Goal: Task Accomplishment & Management: Manage account settings

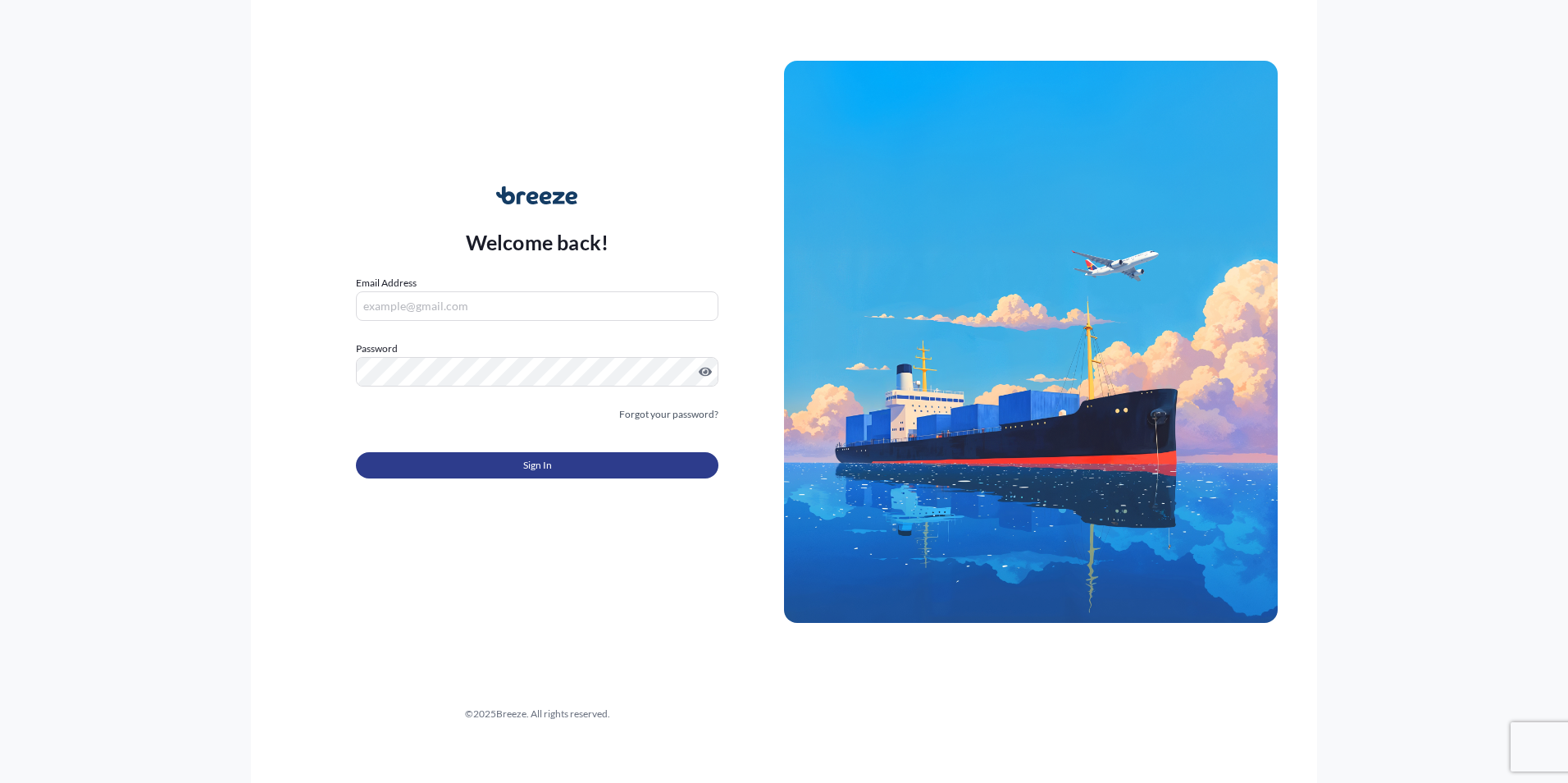
type input "[PERSON_NAME][EMAIL_ADDRESS][PERSON_NAME][DOMAIN_NAME]"
click at [500, 459] on button "Sign In" at bounding box center [538, 464] width 362 height 26
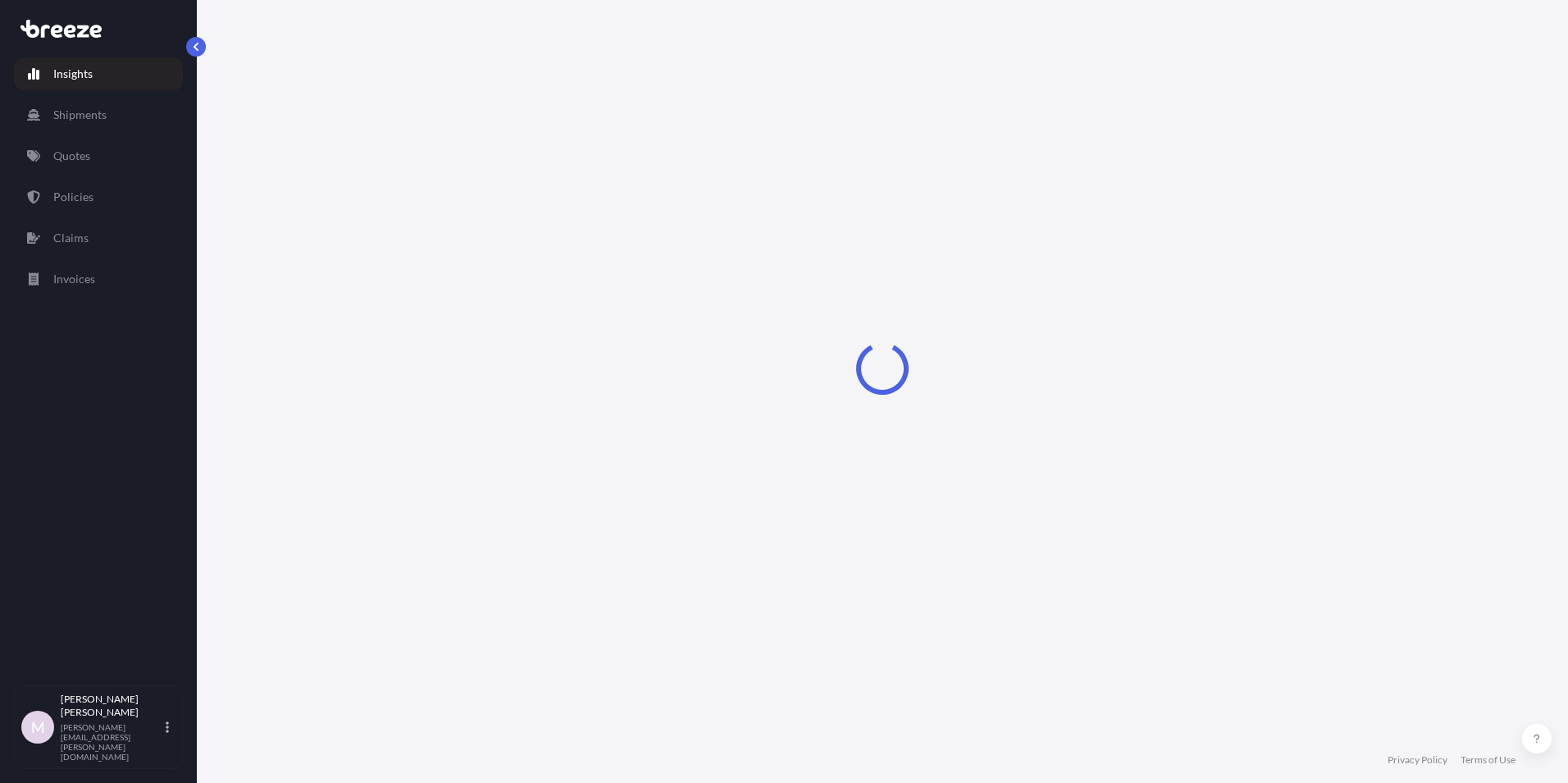
select select "2025"
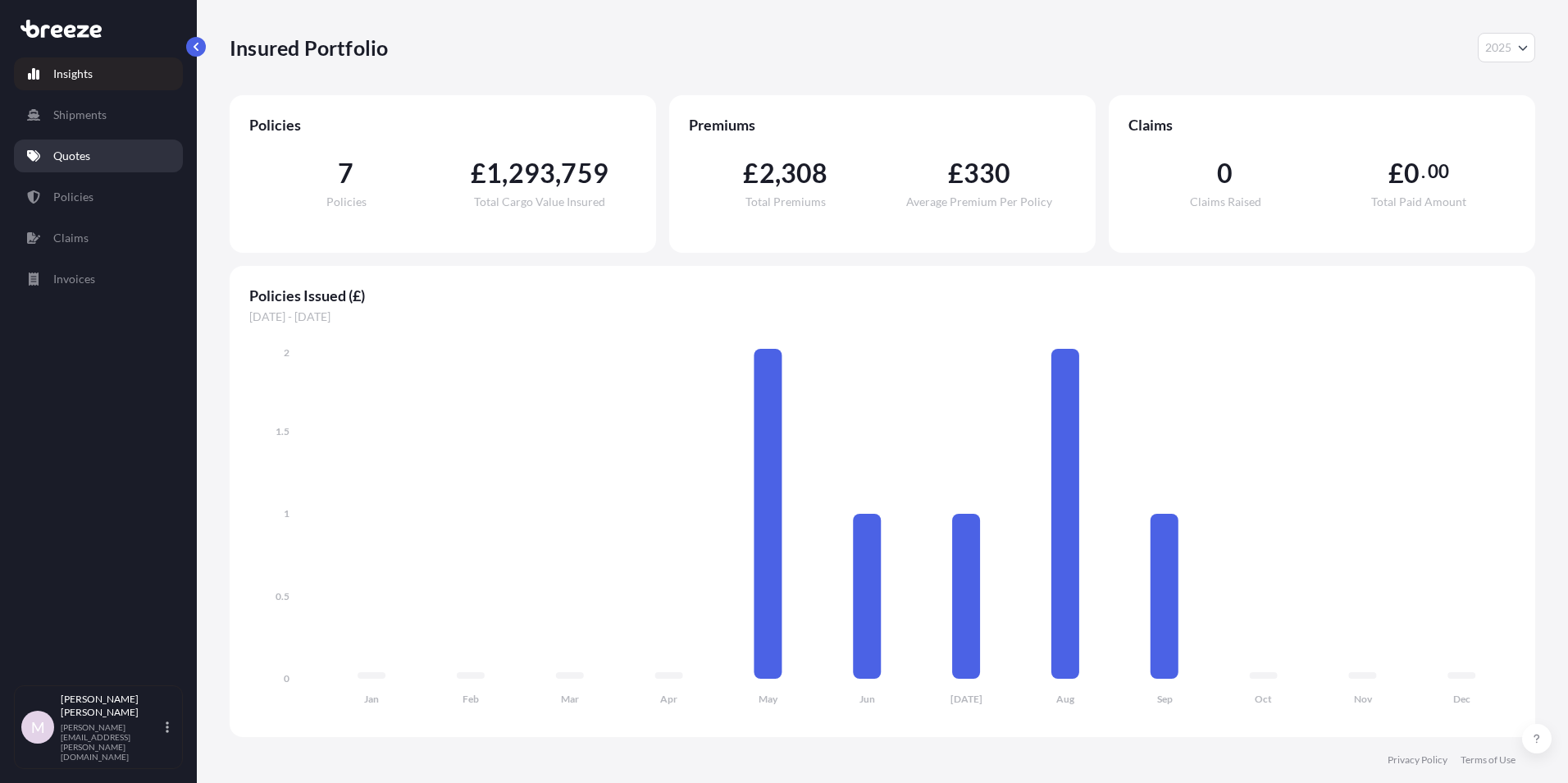
click at [66, 156] on p "Quotes" at bounding box center [72, 155] width 37 height 16
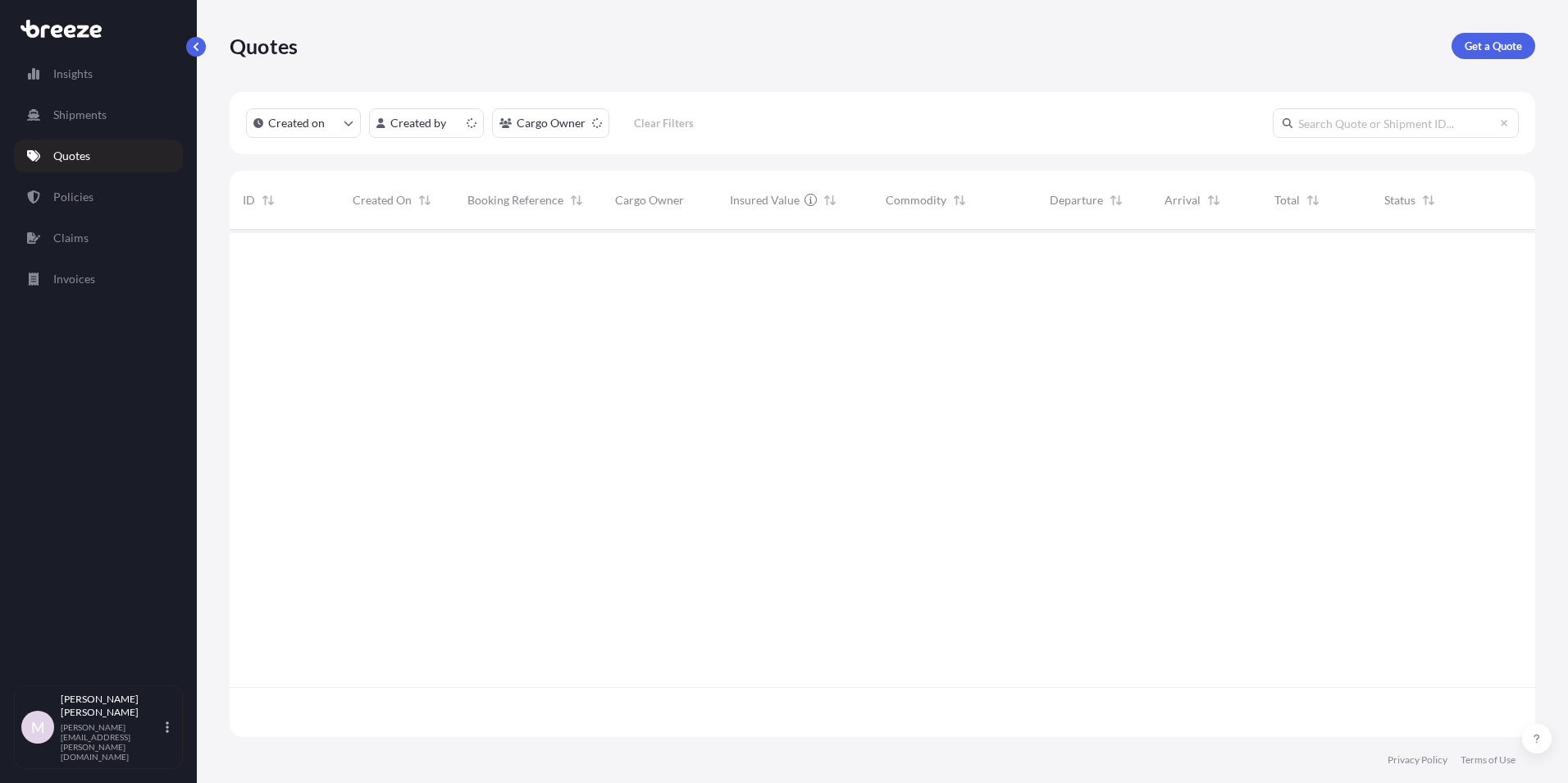
scroll to position [504, 1293]
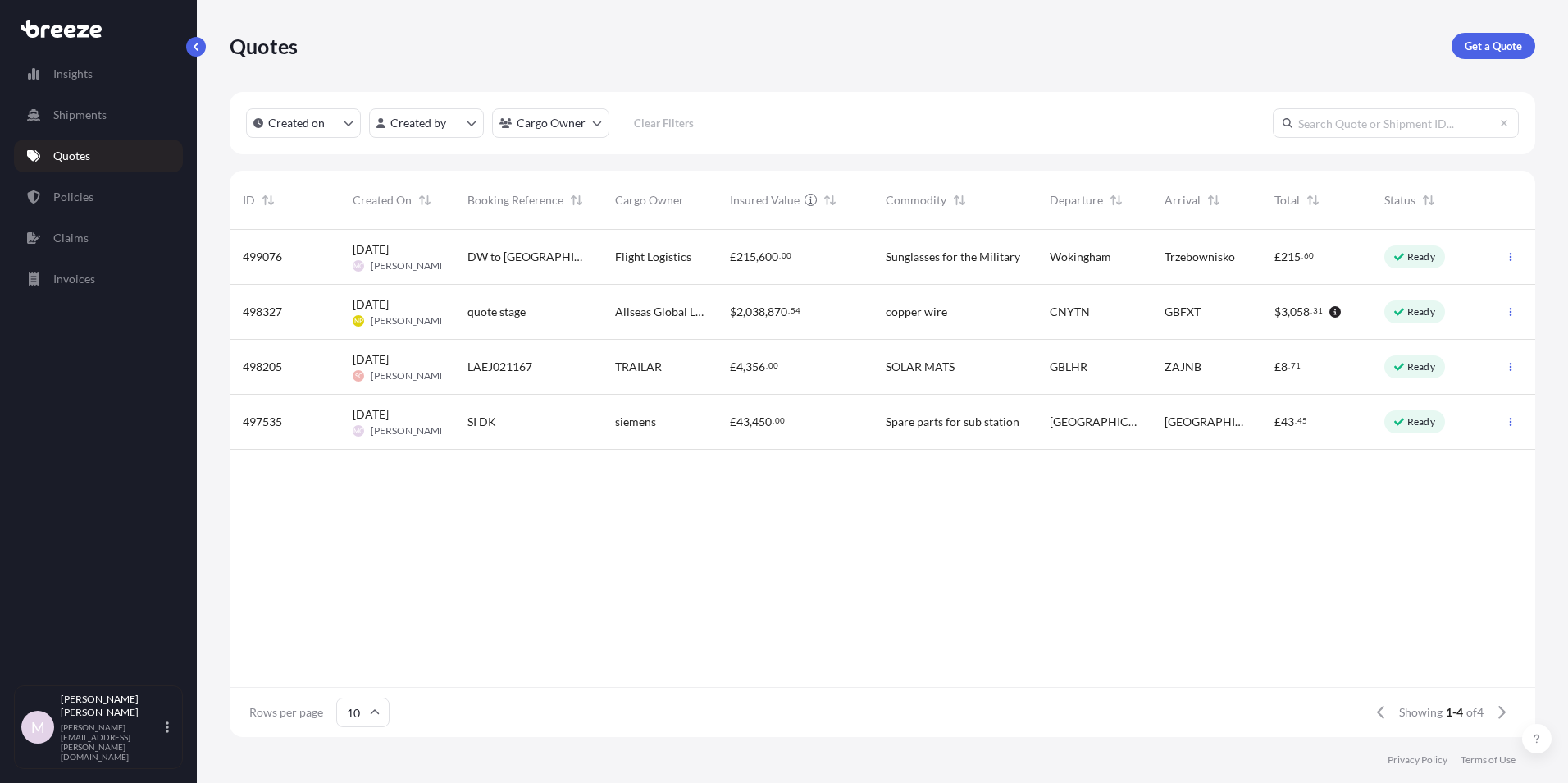
click at [484, 254] on span "DW to [GEOGRAPHIC_DATA]" at bounding box center [528, 256] width 121 height 16
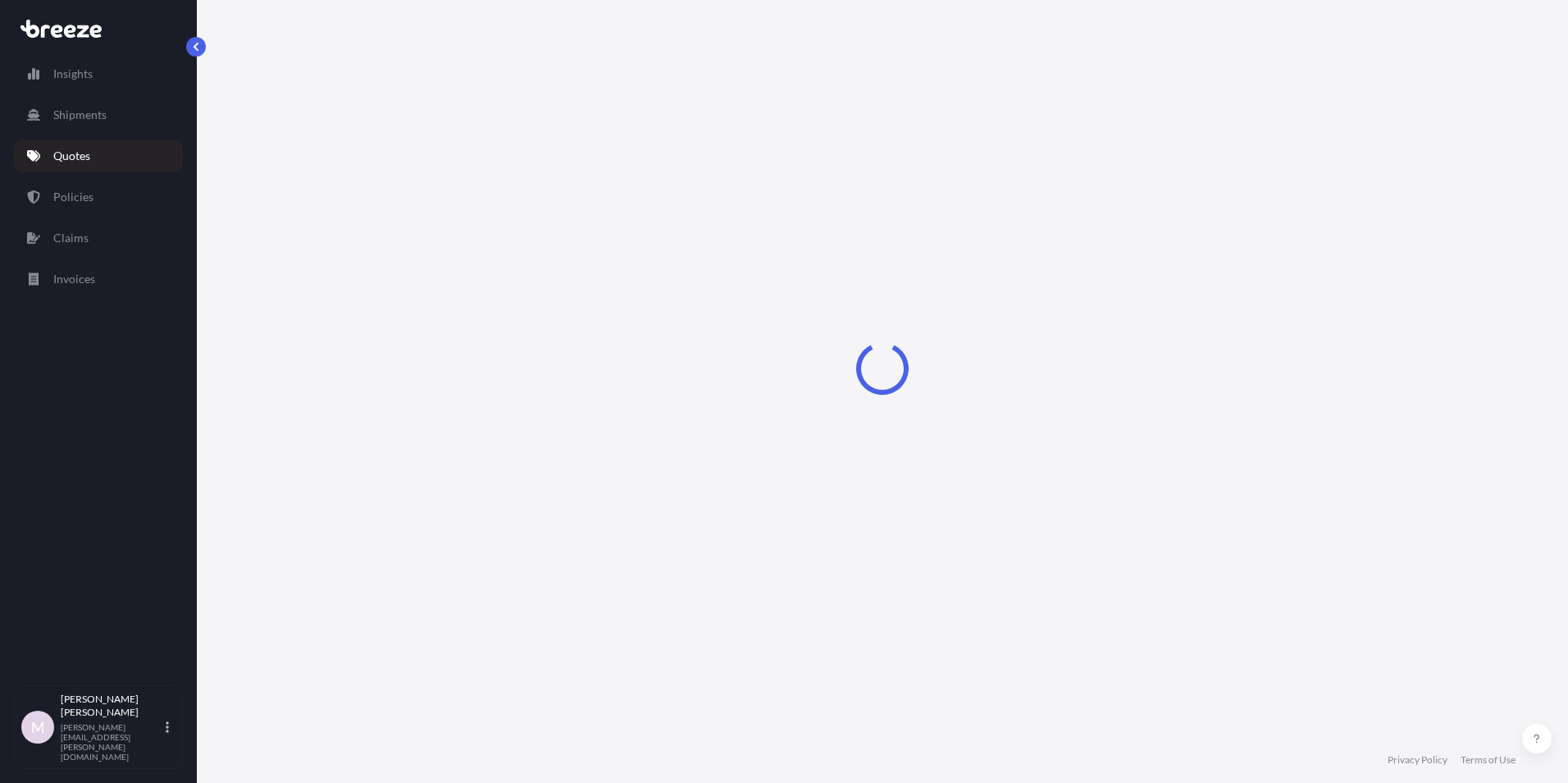
select select "Road"
select select "2"
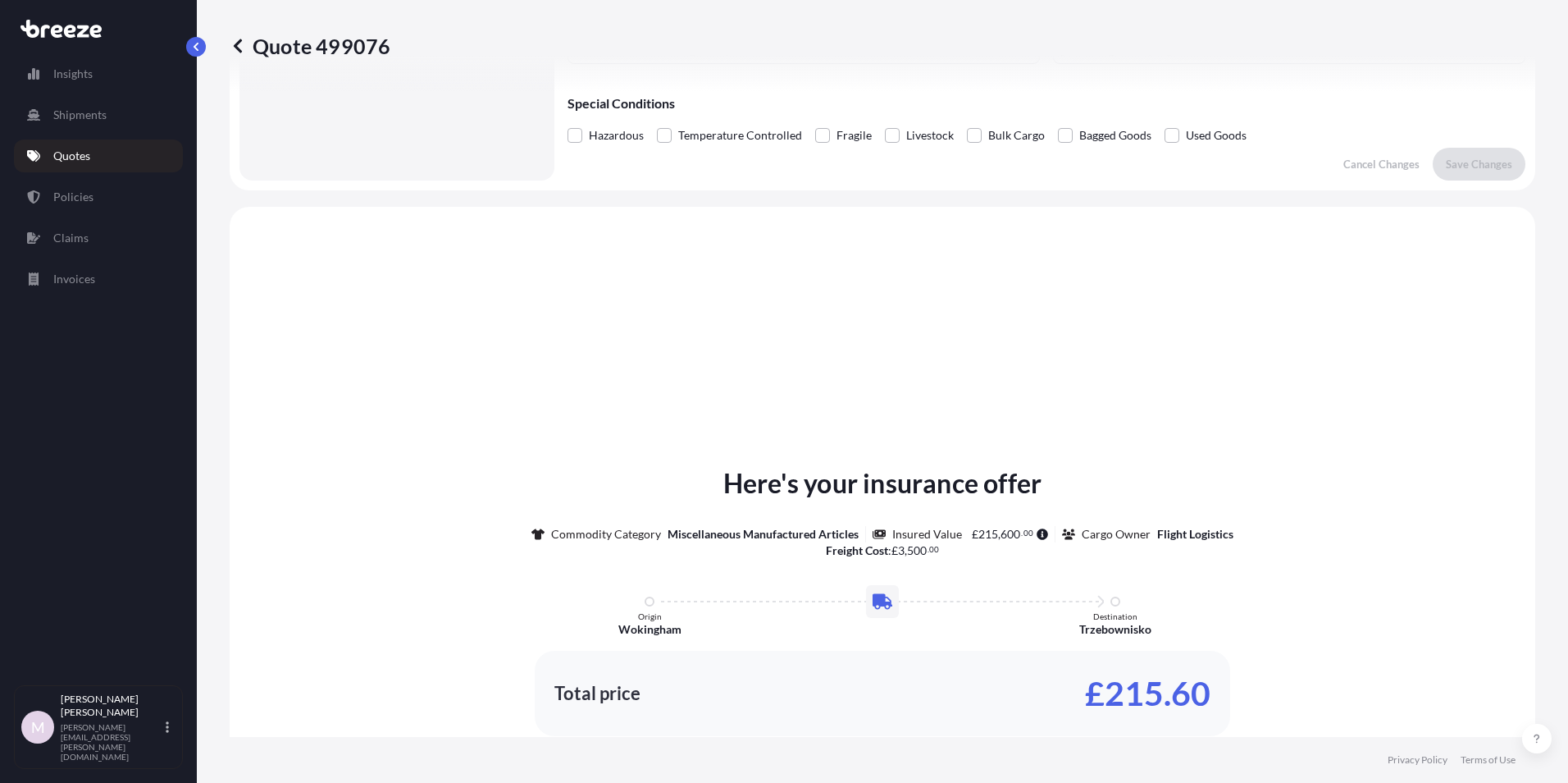
scroll to position [494, 0]
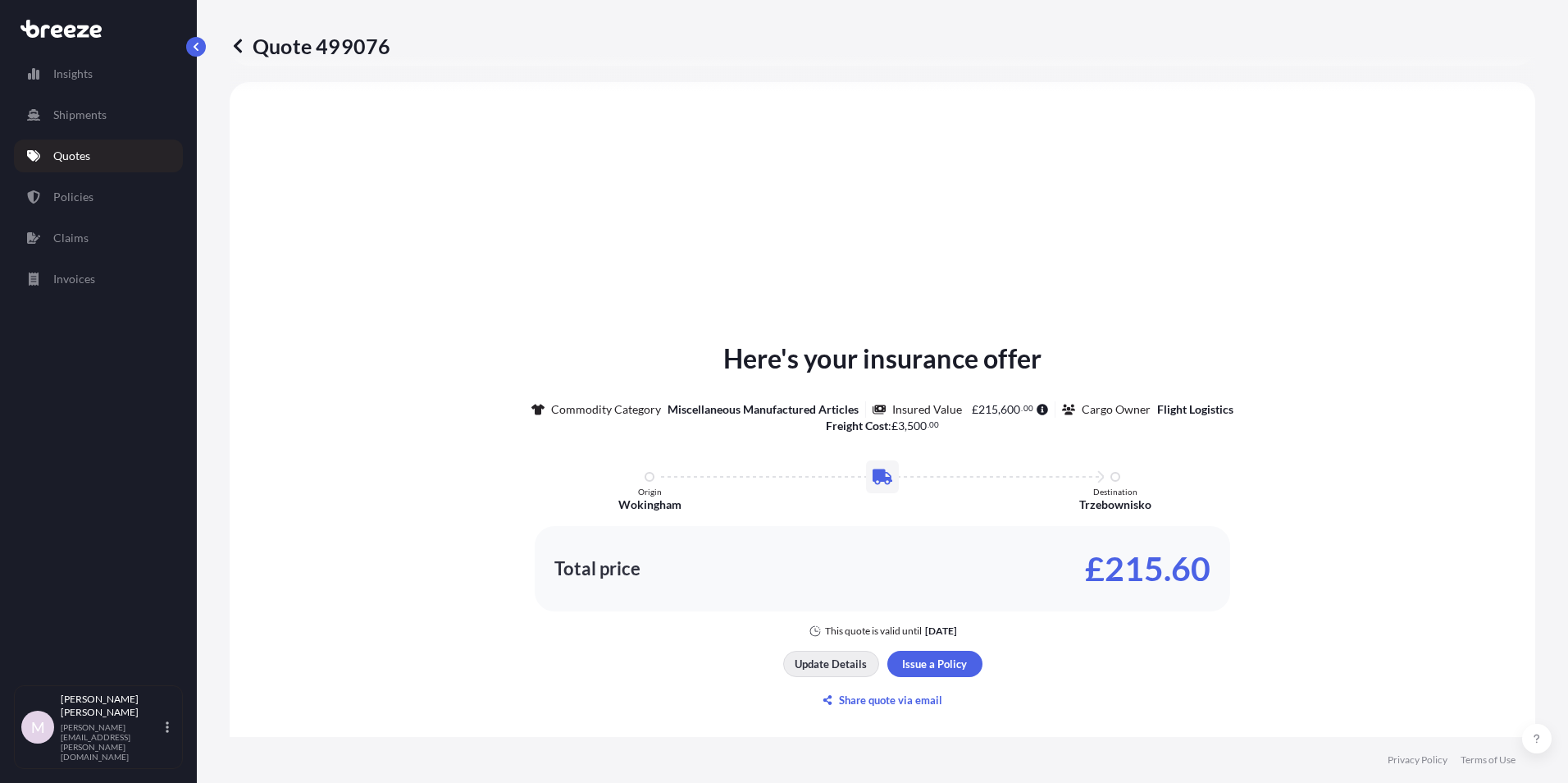
click at [833, 663] on p "Update Details" at bounding box center [831, 663] width 72 height 16
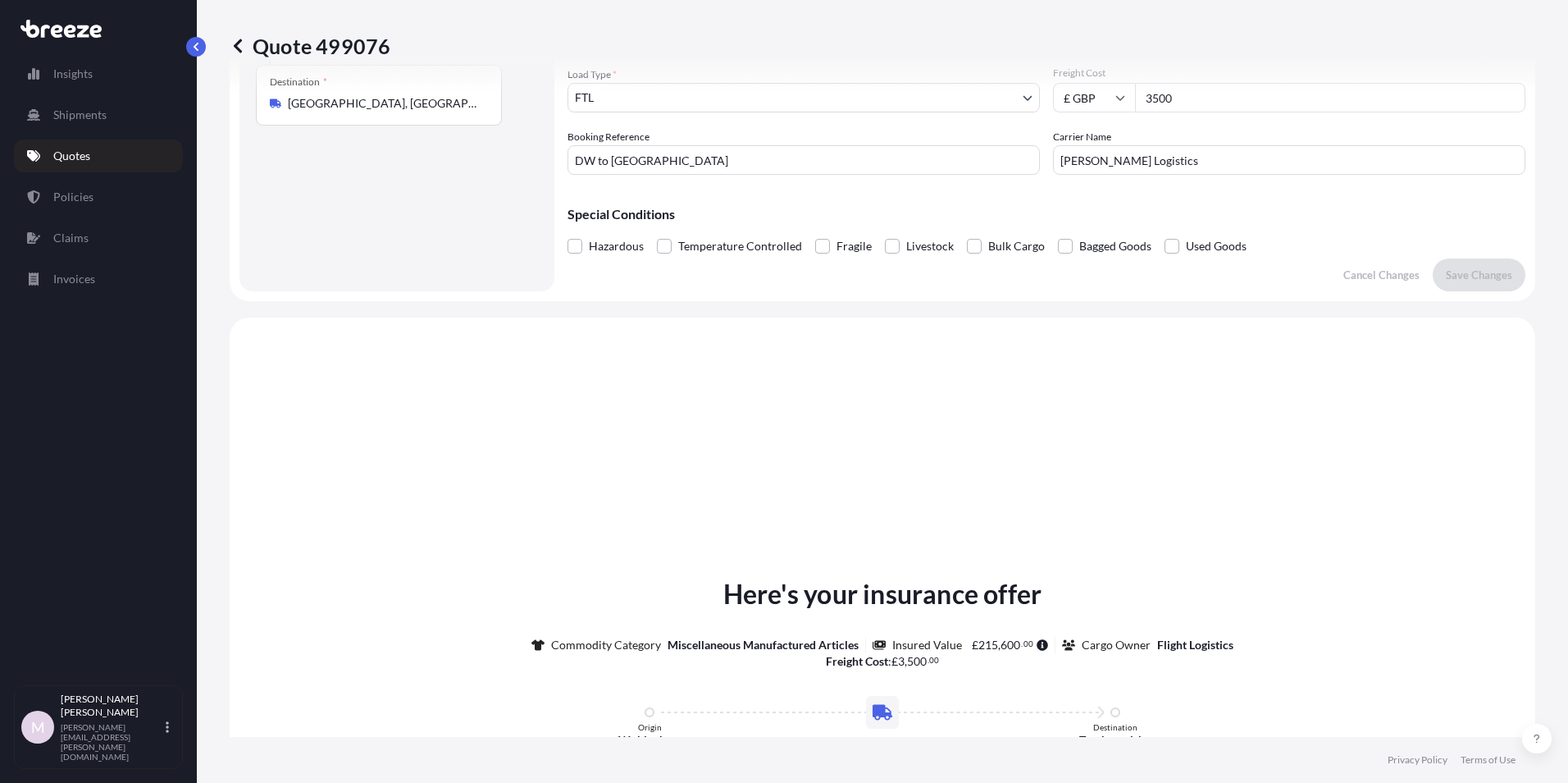
scroll to position [26, 0]
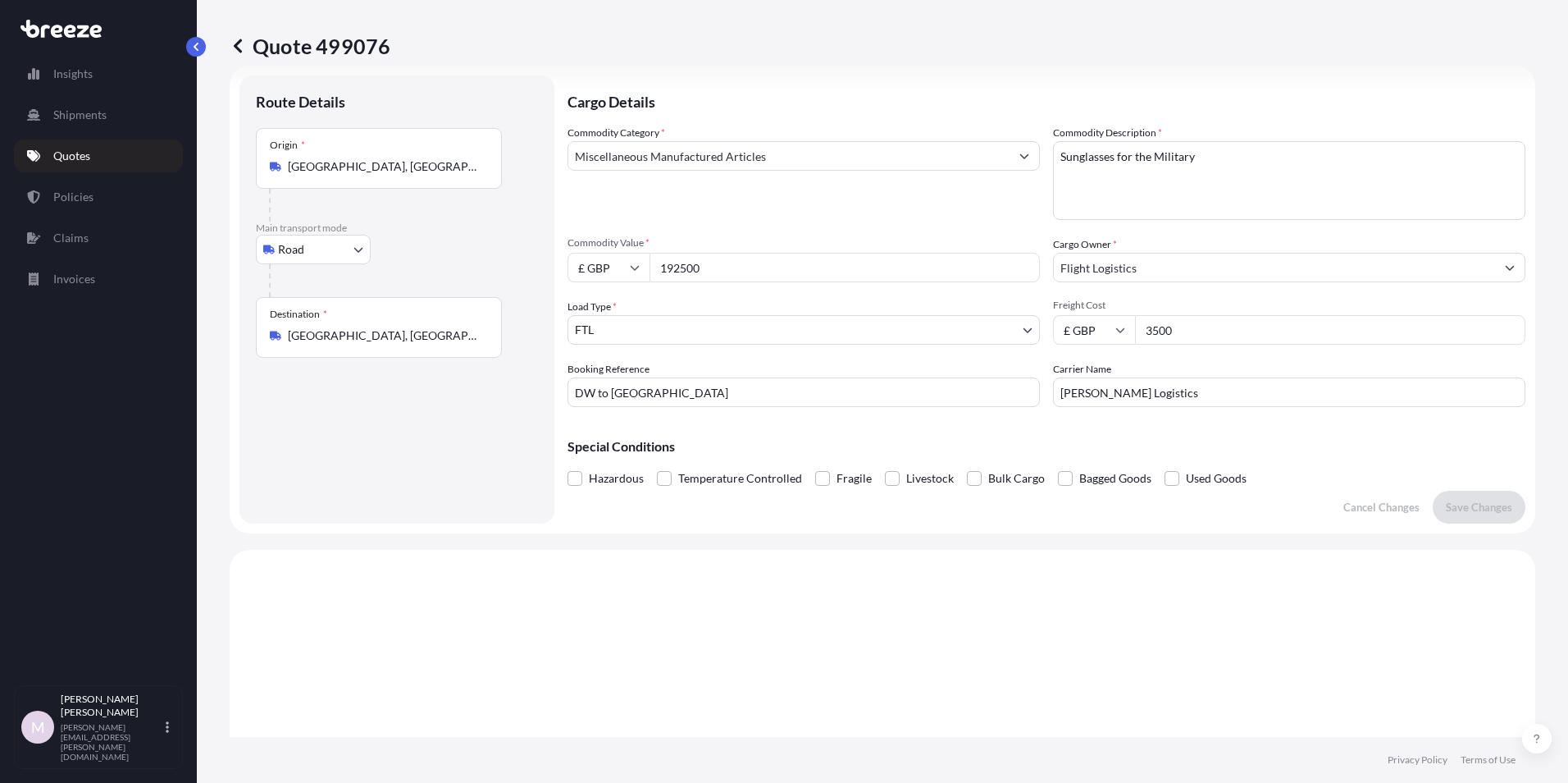
click at [1110, 178] on textarea "Sunglasses for the Military" at bounding box center [1289, 180] width 473 height 78
click at [1191, 323] on input "3500" at bounding box center [1330, 330] width 390 height 29
click at [1475, 502] on p "Save Changes" at bounding box center [1479, 507] width 67 height 16
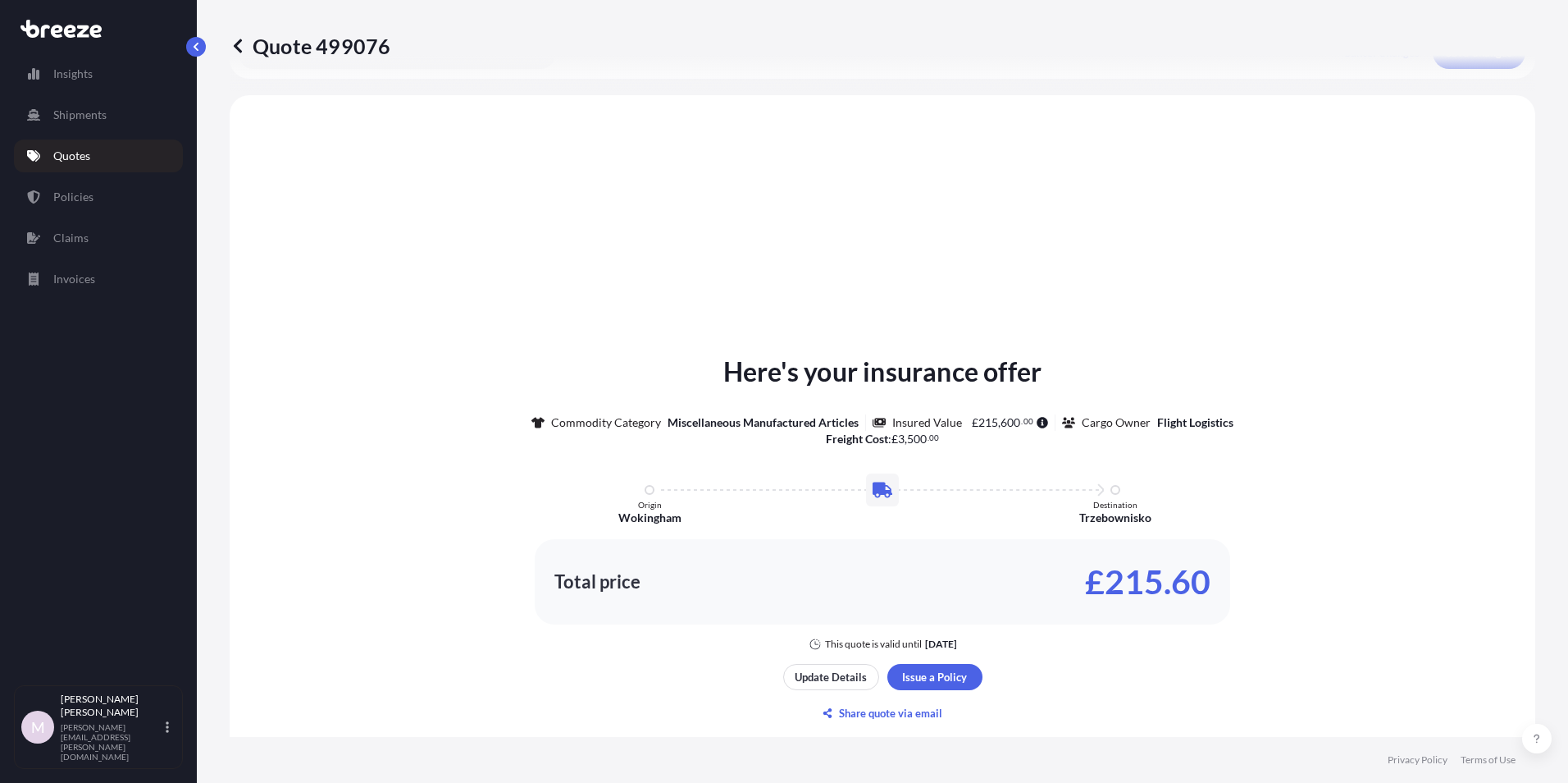
scroll to position [494, 0]
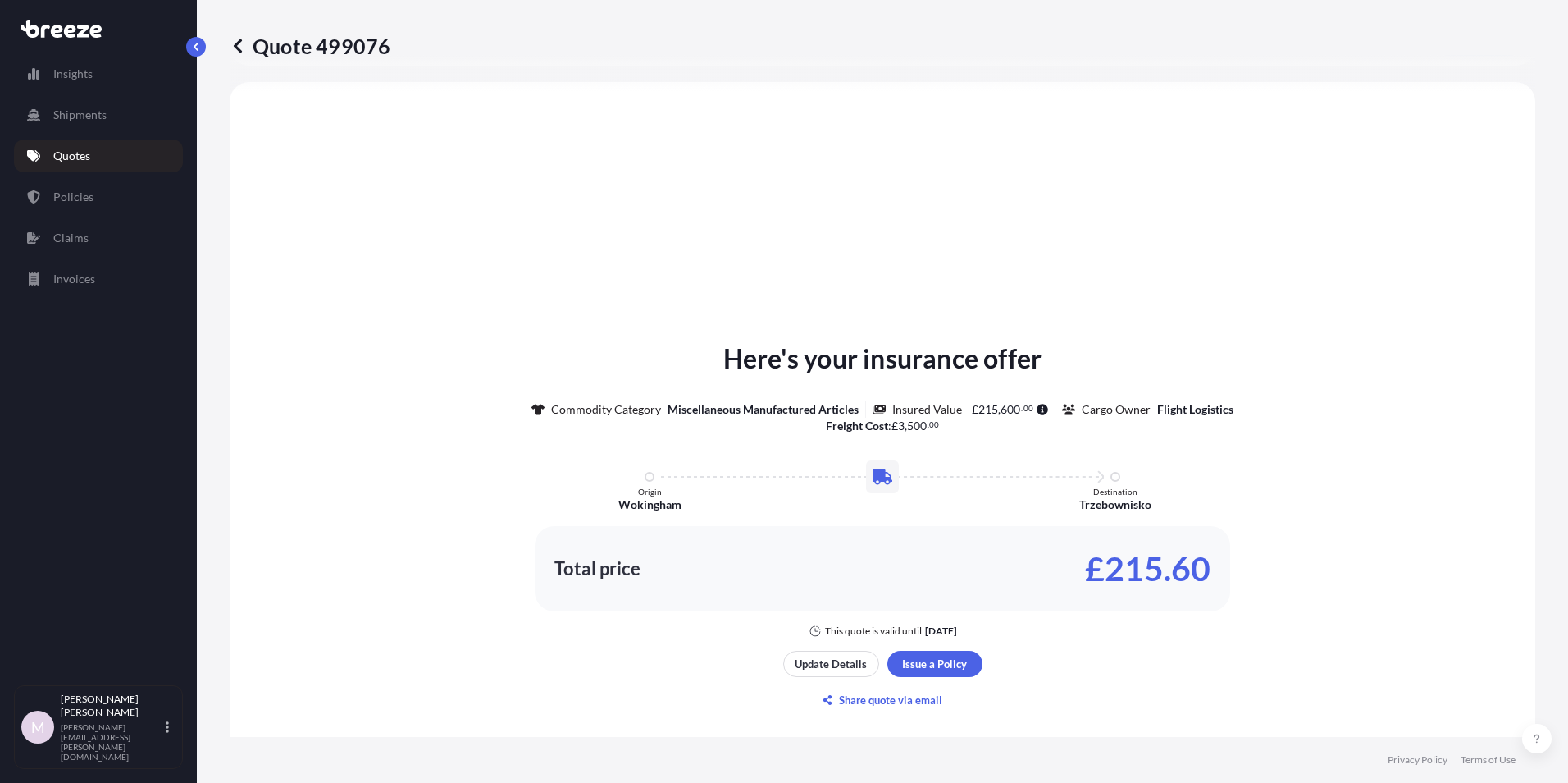
select select "Road"
select select "2"
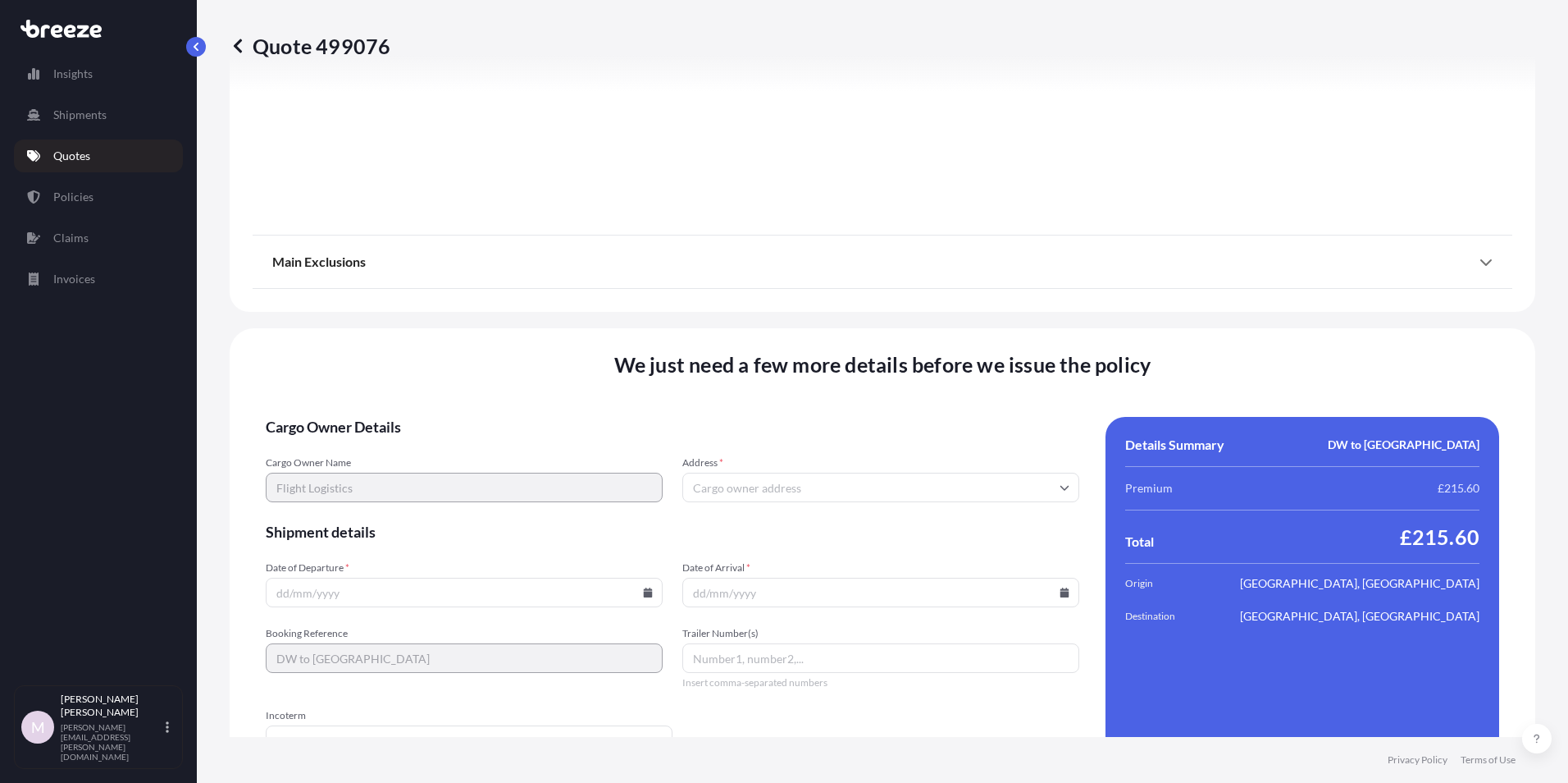
scroll to position [1821, 0]
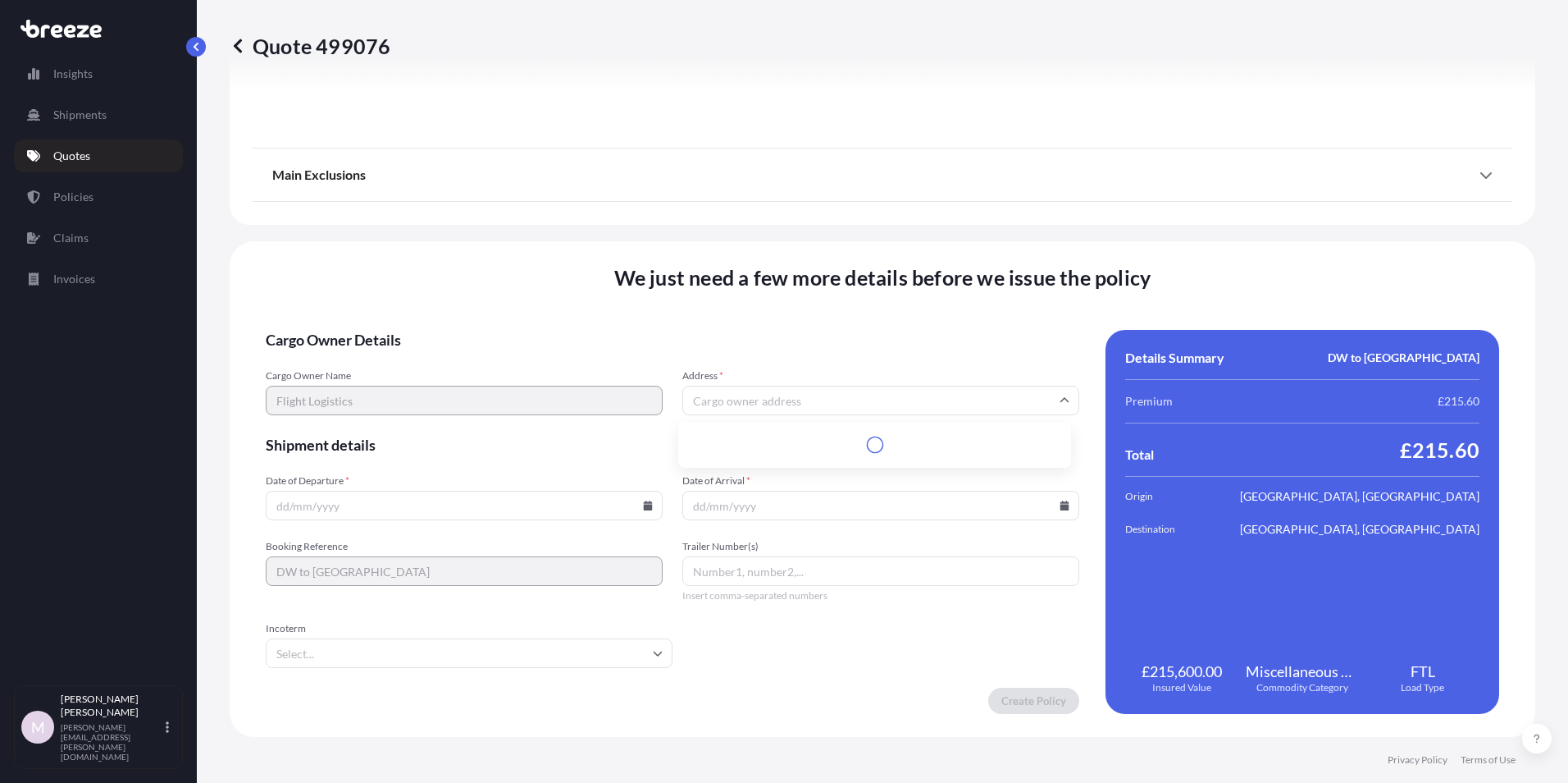
click at [709, 405] on input "Address *" at bounding box center [880, 400] width 397 height 29
click at [778, 403] on input "Address *" at bounding box center [880, 400] width 397 height 29
paste input "UNIT 7-8, [GEOGRAPHIC_DATA],"
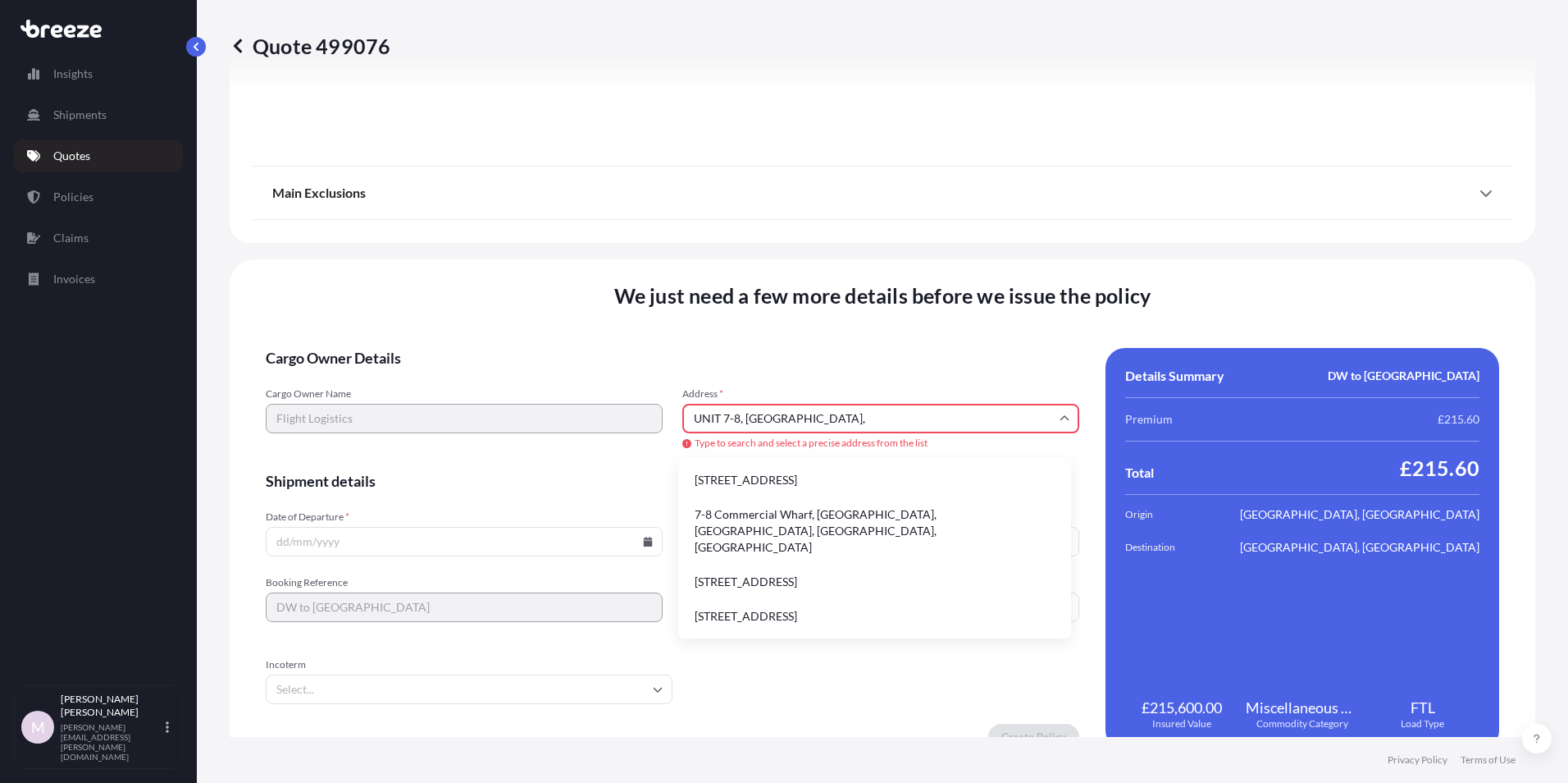
type input "UNIT 7-8, [GEOGRAPHIC_DATA],"
click at [966, 418] on input "UNIT 7-8, [GEOGRAPHIC_DATA]," at bounding box center [880, 418] width 397 height 29
drag, startPoint x: 964, startPoint y: 414, endPoint x: 659, endPoint y: 417, distance: 305.0
click at [659, 417] on div "Cargo Owner Name Flight Logistics Address * UNIT 7-[GEOGRAPHIC_DATA], Type to s…" at bounding box center [672, 420] width 814 height 64
click at [754, 424] on input "rg41 2rf" at bounding box center [880, 418] width 397 height 29
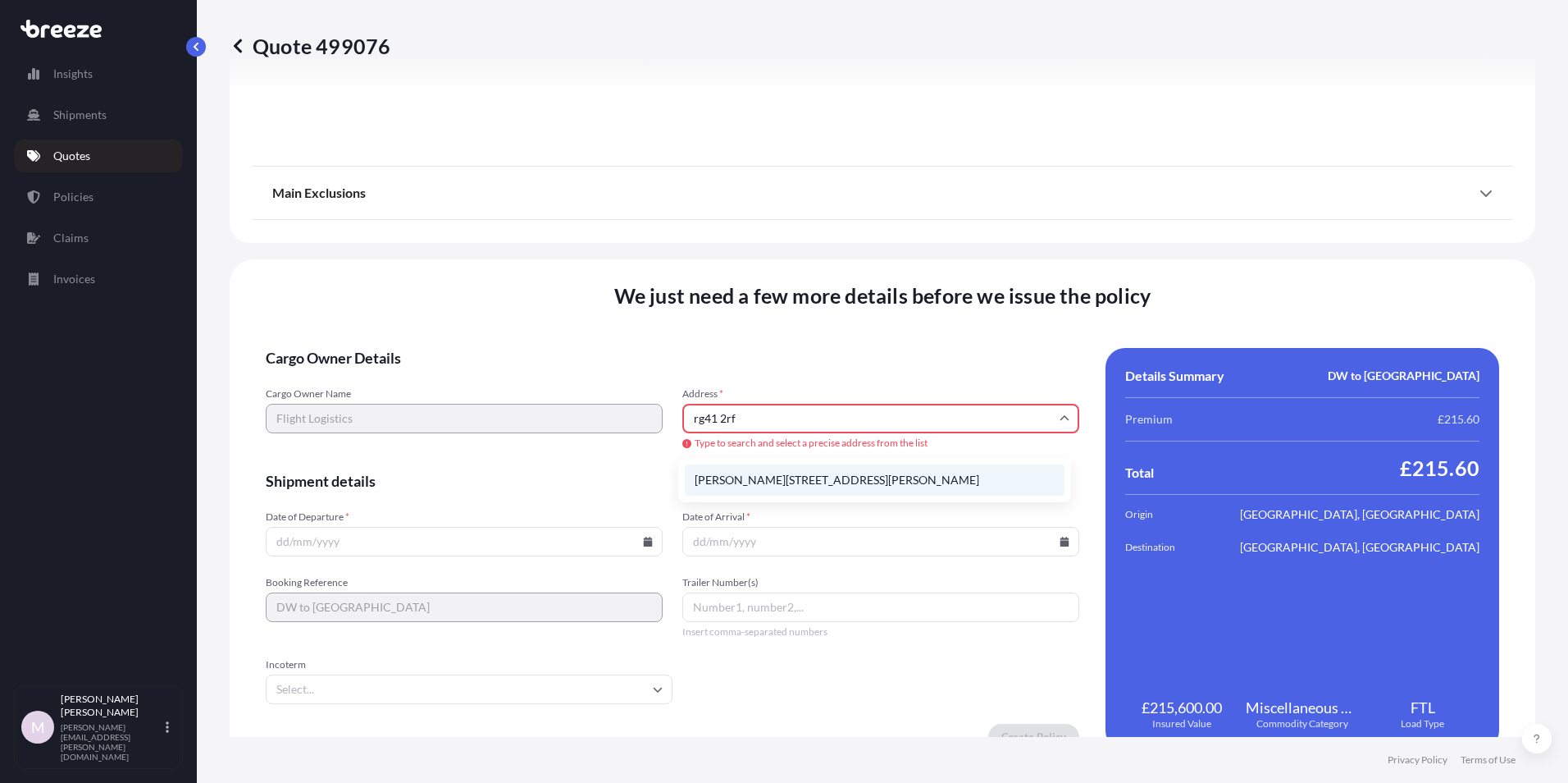
click at [784, 477] on li "[PERSON_NAME][STREET_ADDRESS][PERSON_NAME]" at bounding box center [875, 480] width 380 height 31
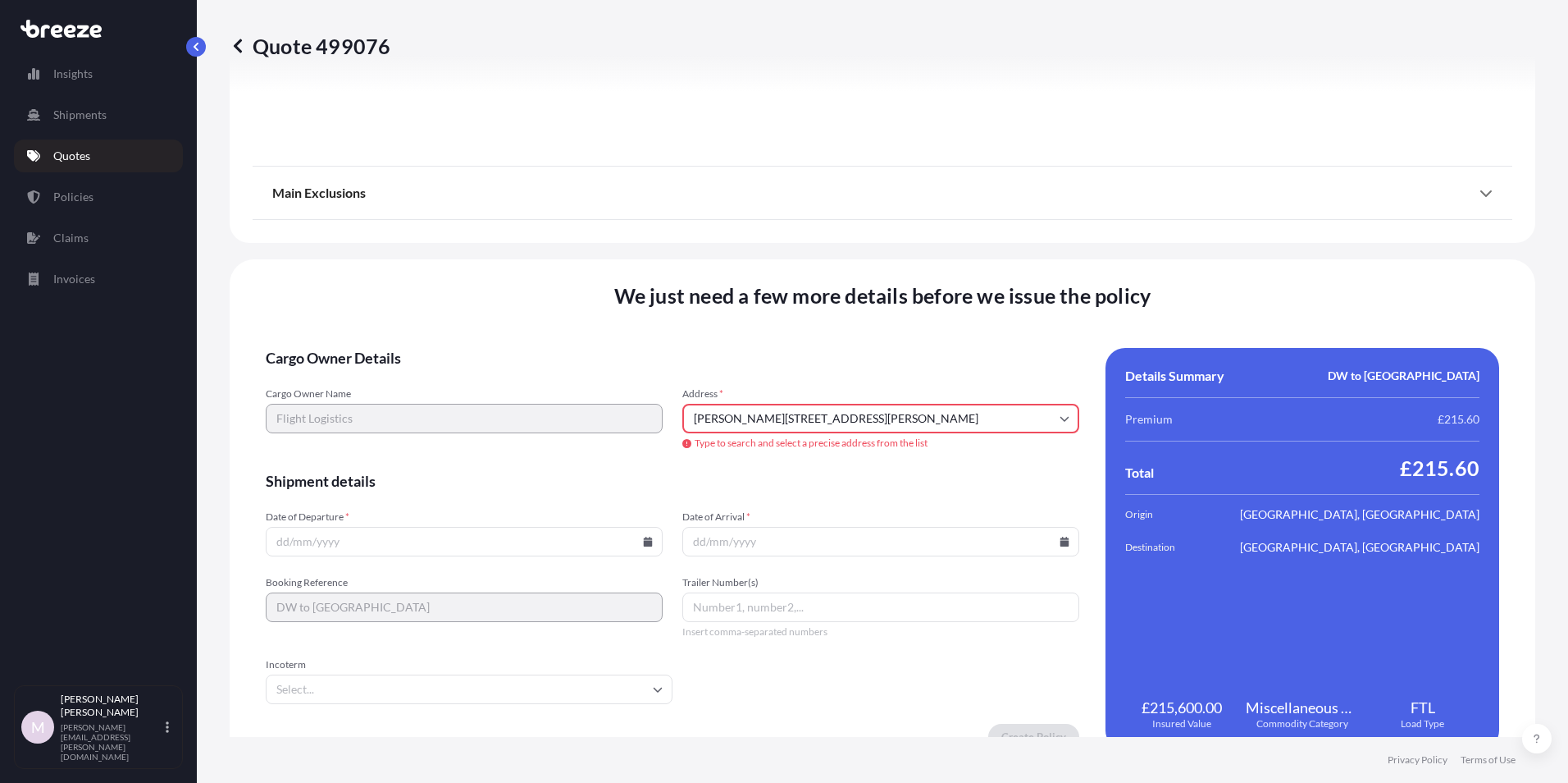
type input "[PERSON_NAME][STREET_ADDRESS]"
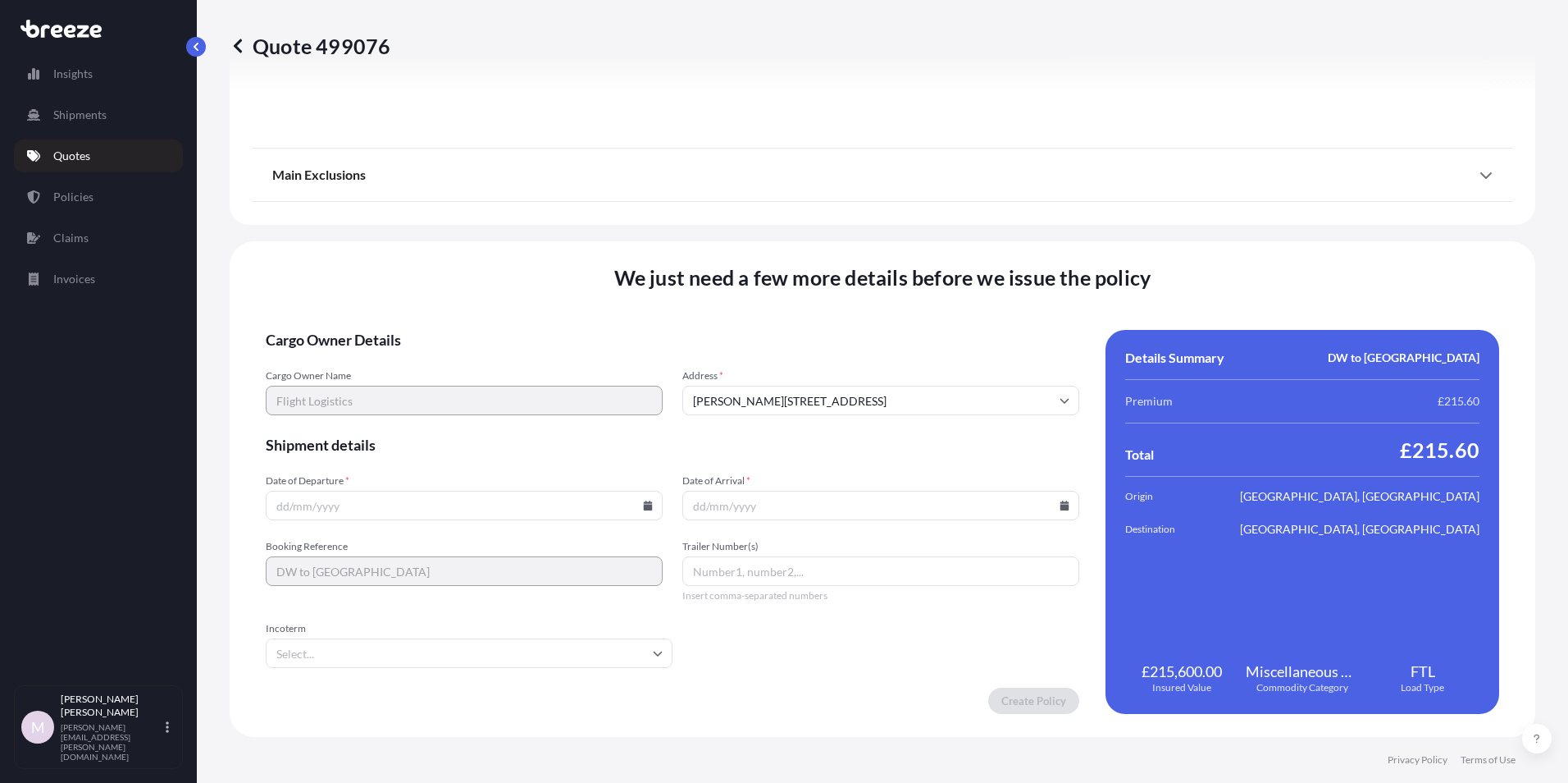
click at [361, 512] on input "Date of Departure *" at bounding box center [463, 505] width 397 height 29
type input "[DATE]"
click at [714, 508] on input "Date of Arrival *" at bounding box center [880, 505] width 397 height 29
type input "[DATE]"
click at [698, 569] on input "Trailer Number(s)" at bounding box center [880, 571] width 397 height 29
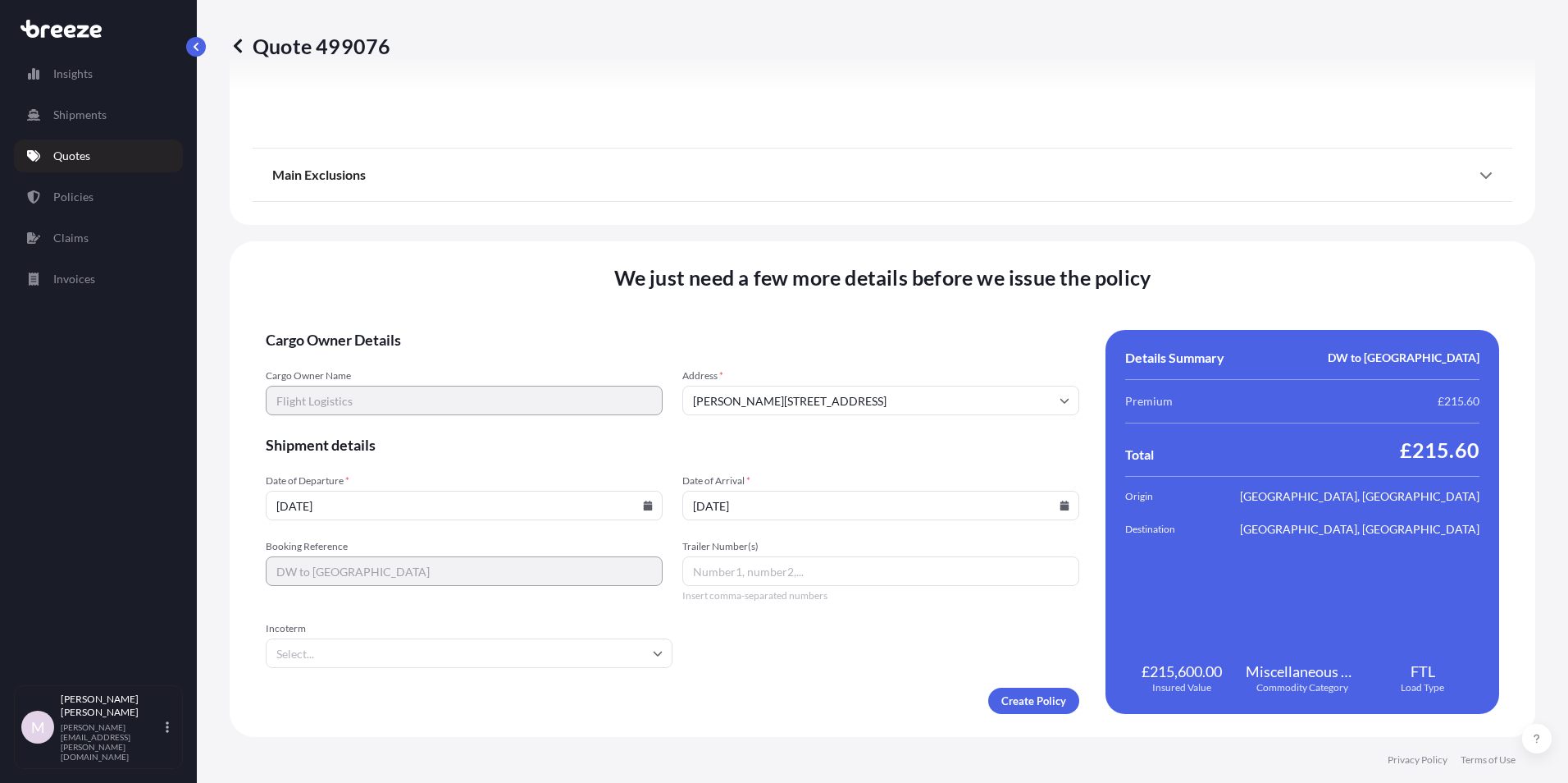
click at [738, 564] on input "Trailer Number(s)" at bounding box center [880, 571] width 397 height 29
type input "FSD94927"
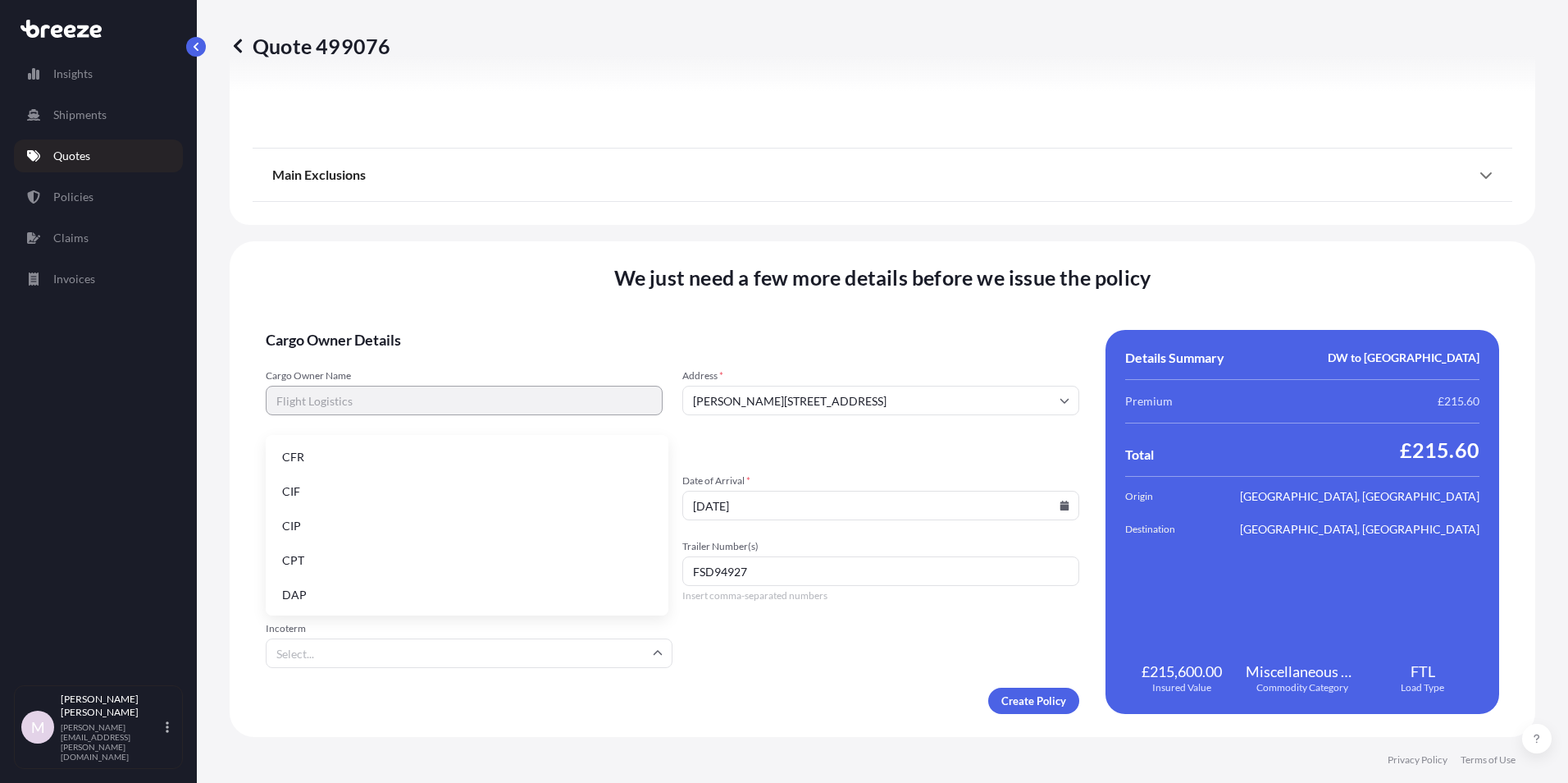
click at [538, 658] on input "Incoterm" at bounding box center [468, 652] width 407 height 29
click at [296, 598] on li "DAP" at bounding box center [467, 594] width 389 height 31
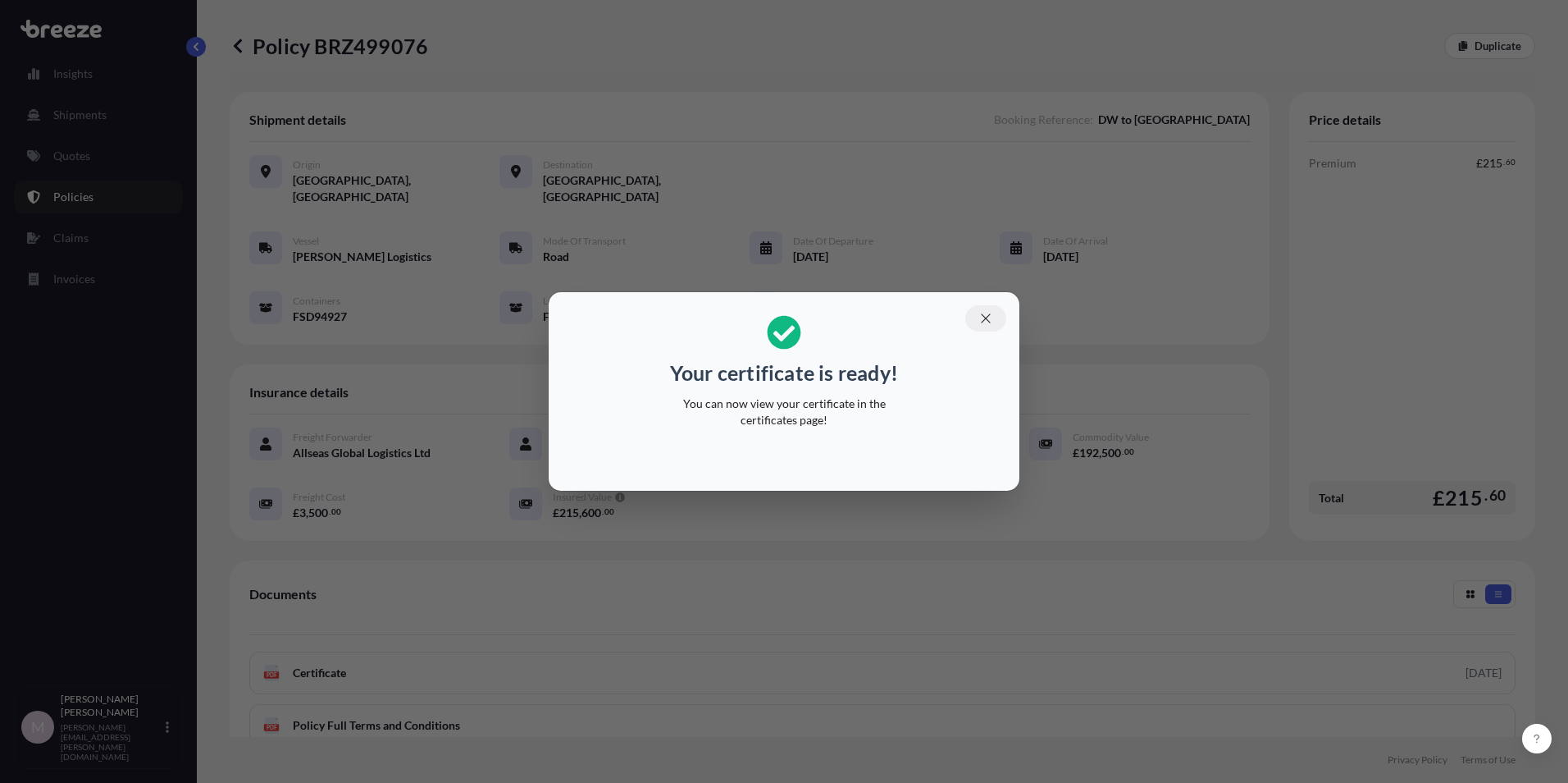
click at [980, 317] on icon "button" at bounding box center [986, 319] width 15 height 15
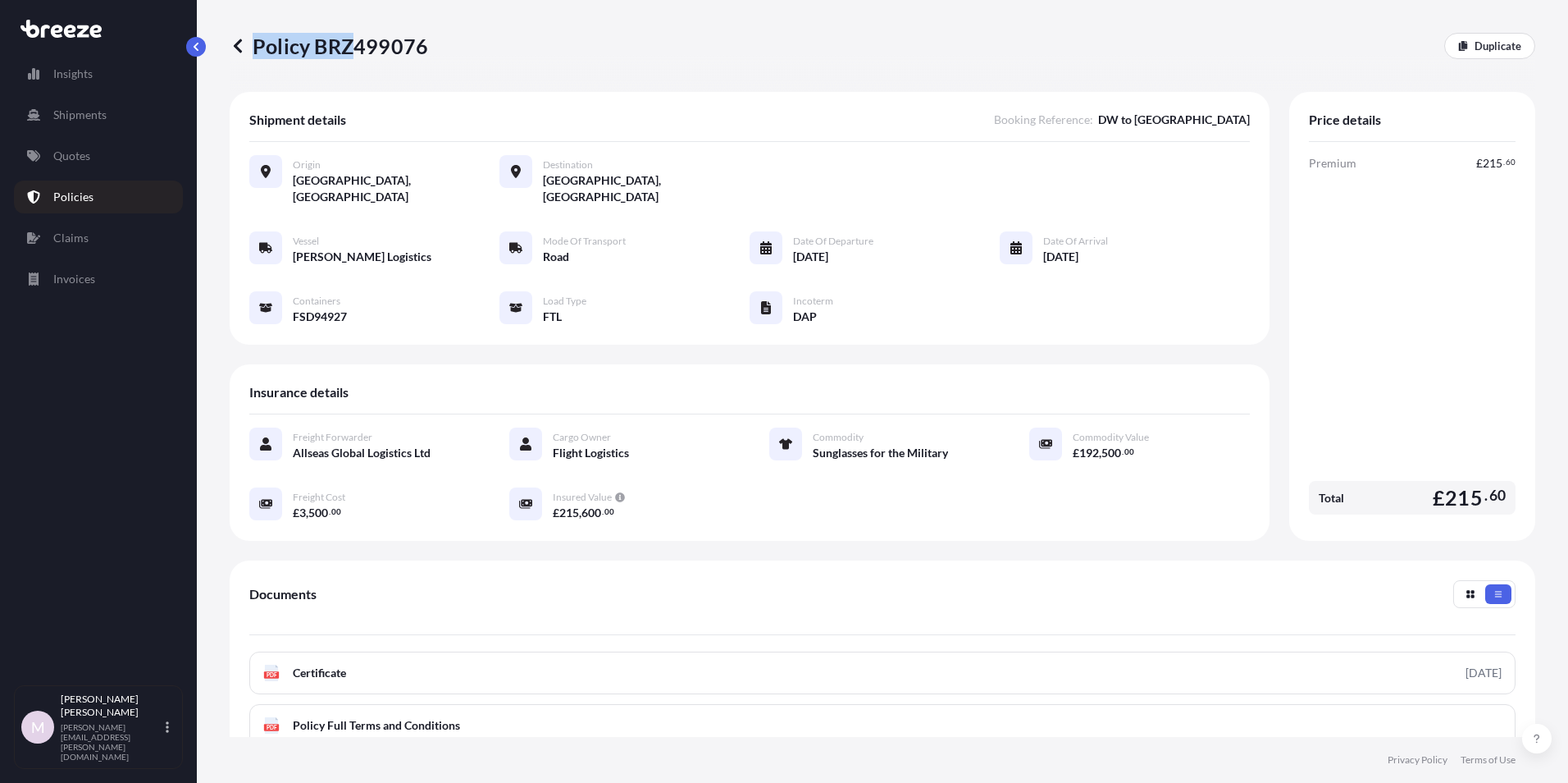
drag, startPoint x: 429, startPoint y: 46, endPoint x: 359, endPoint y: 50, distance: 70.1
click at [359, 50] on div "Policy BRZ499076 Duplicate" at bounding box center [883, 46] width 1306 height 26
drag, startPoint x: 423, startPoint y: 45, endPoint x: 305, endPoint y: 42, distance: 118.0
click at [305, 42] on p "Policy BRZ499076" at bounding box center [329, 46] width 199 height 26
drag, startPoint x: 313, startPoint y: 46, endPoint x: 423, endPoint y: 41, distance: 110.1
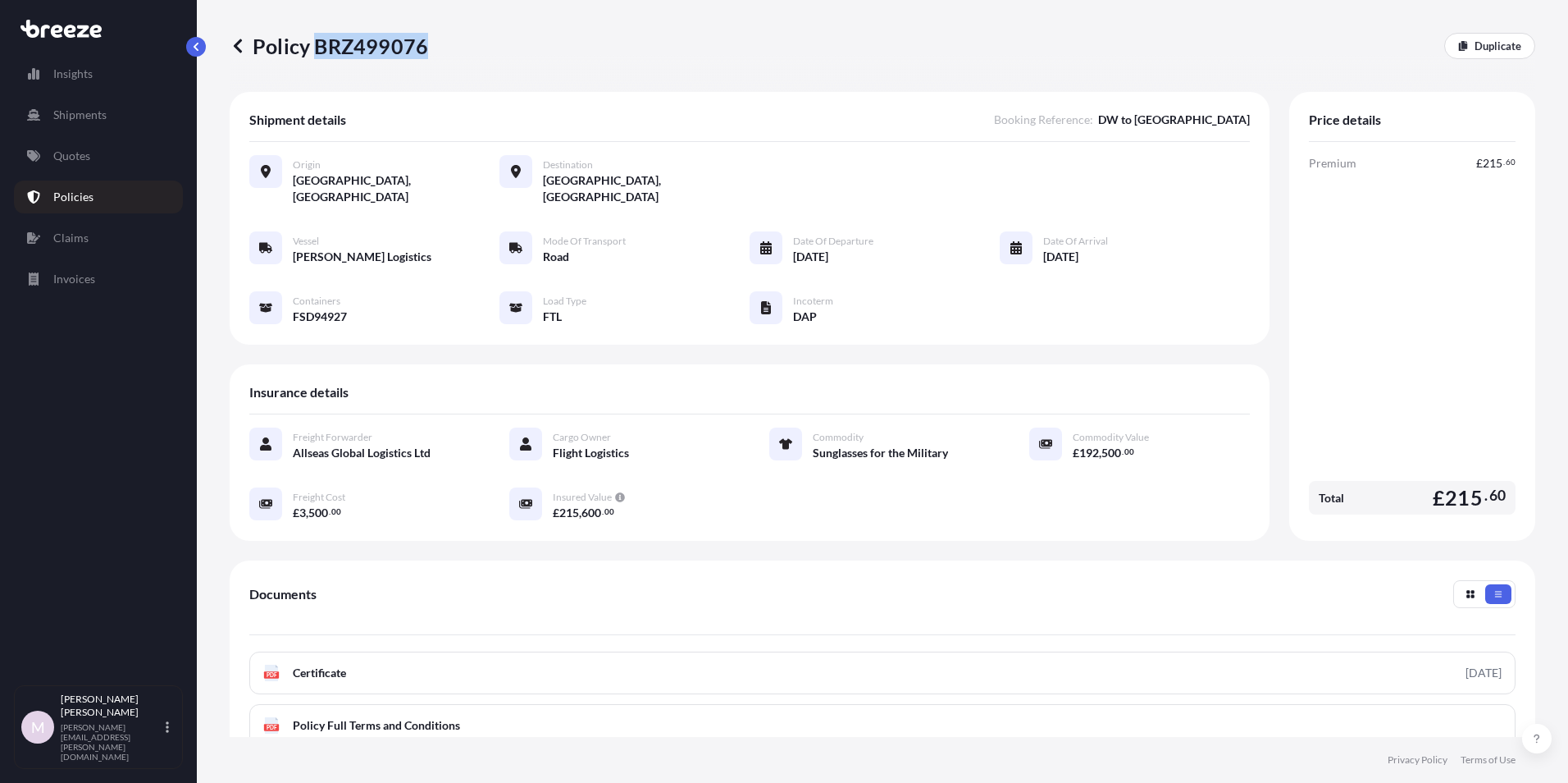
click at [423, 41] on p "Policy BRZ499076" at bounding box center [329, 46] width 199 height 26
copy p "BRZ499076"
